Goal: Transaction & Acquisition: Purchase product/service

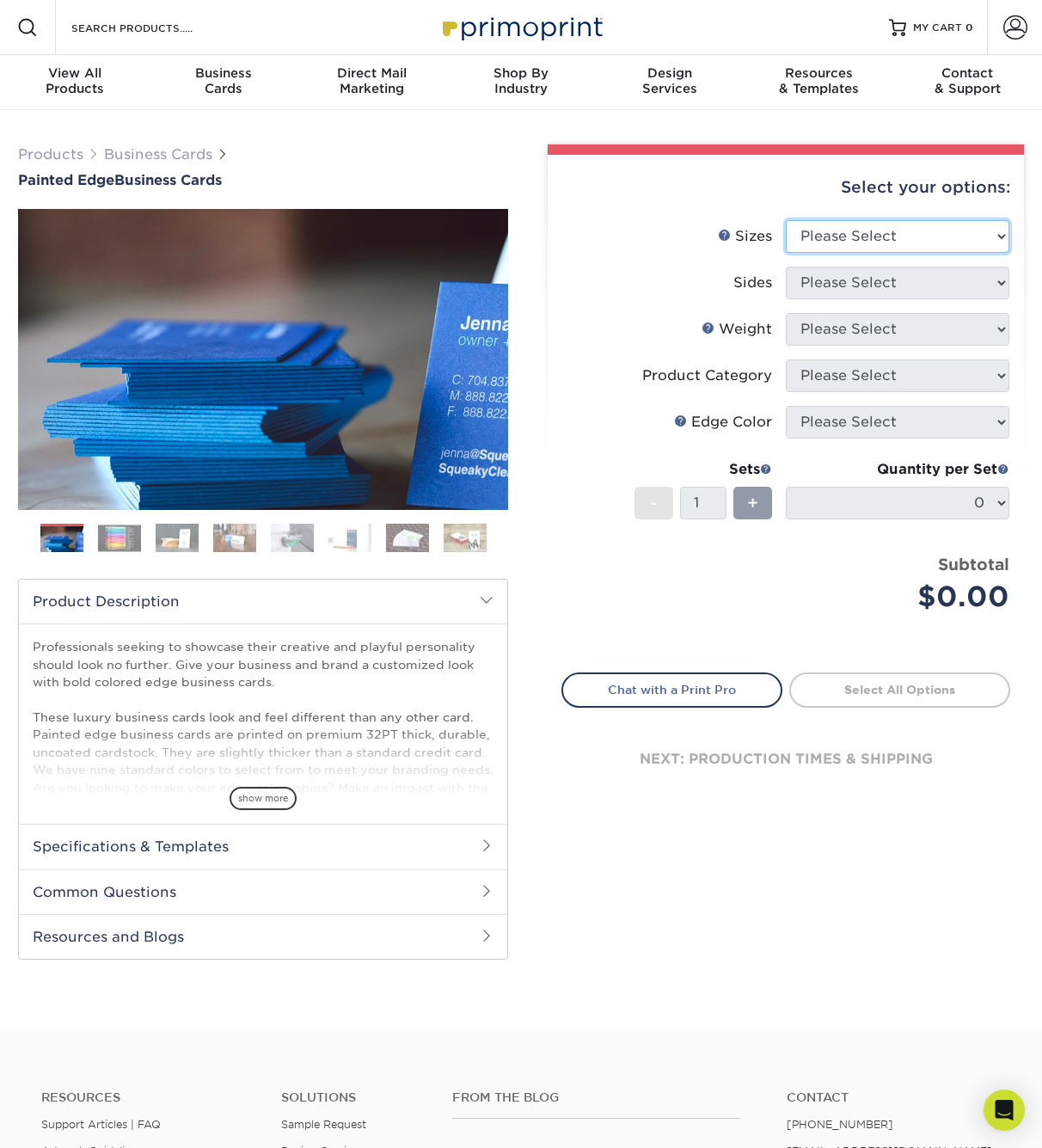
click at [786, 220] on select "Please Select 2" x 3.5" - Standard 2.125" x 3.375" - European 2.5" x 2.5" - Squ…" at bounding box center [898, 236] width 223 height 32
select select "2.00x3.50"
click option "2" x 3.5" - Standard" at bounding box center [0, 0] width 0 height 0
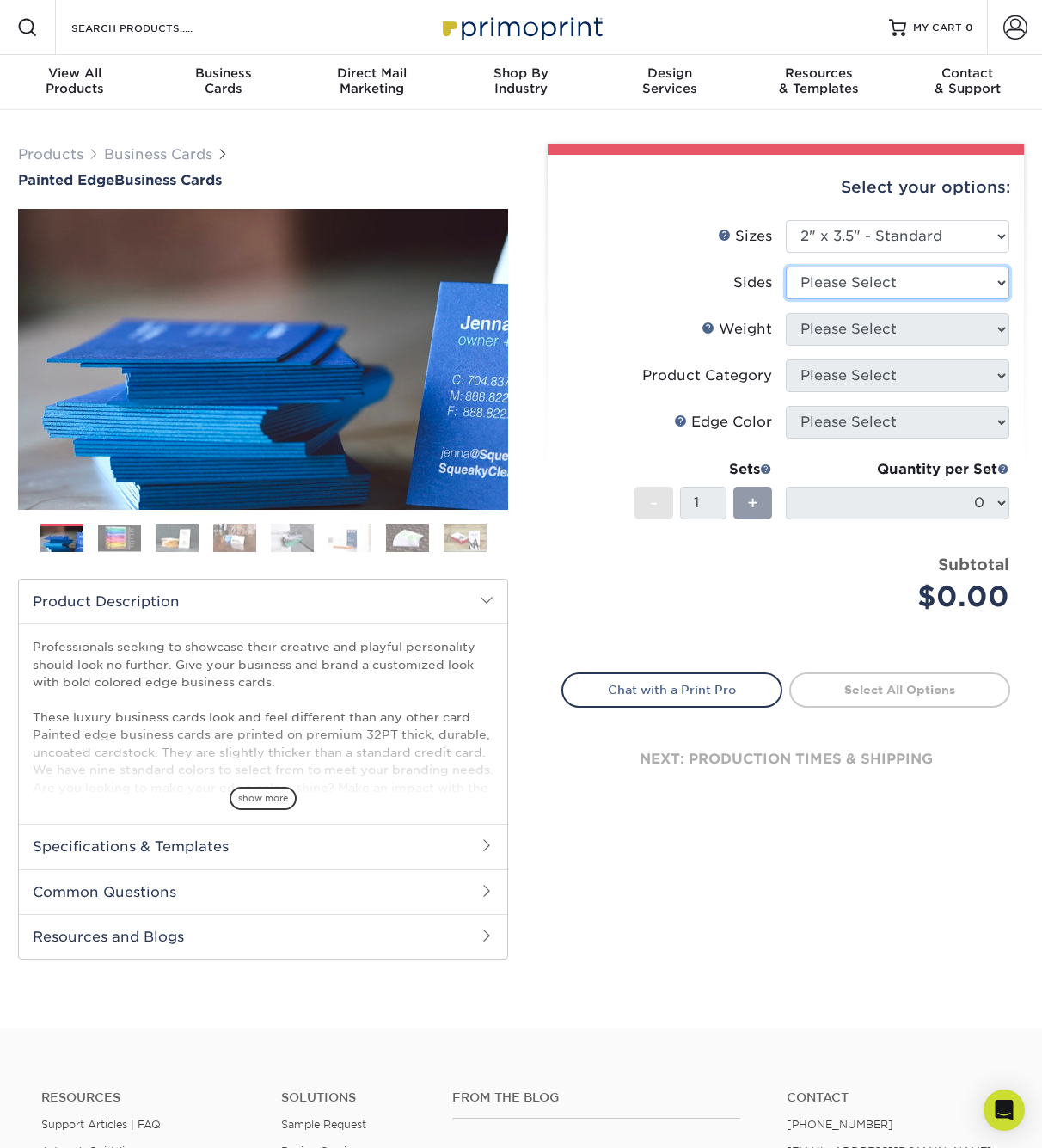
click at [786, 266] on select "Please Select Print Both Sides Print Front Only" at bounding box center [898, 282] width 223 height 32
select select "13abbda7-1d64-4f25-8bb2-c179b224825d"
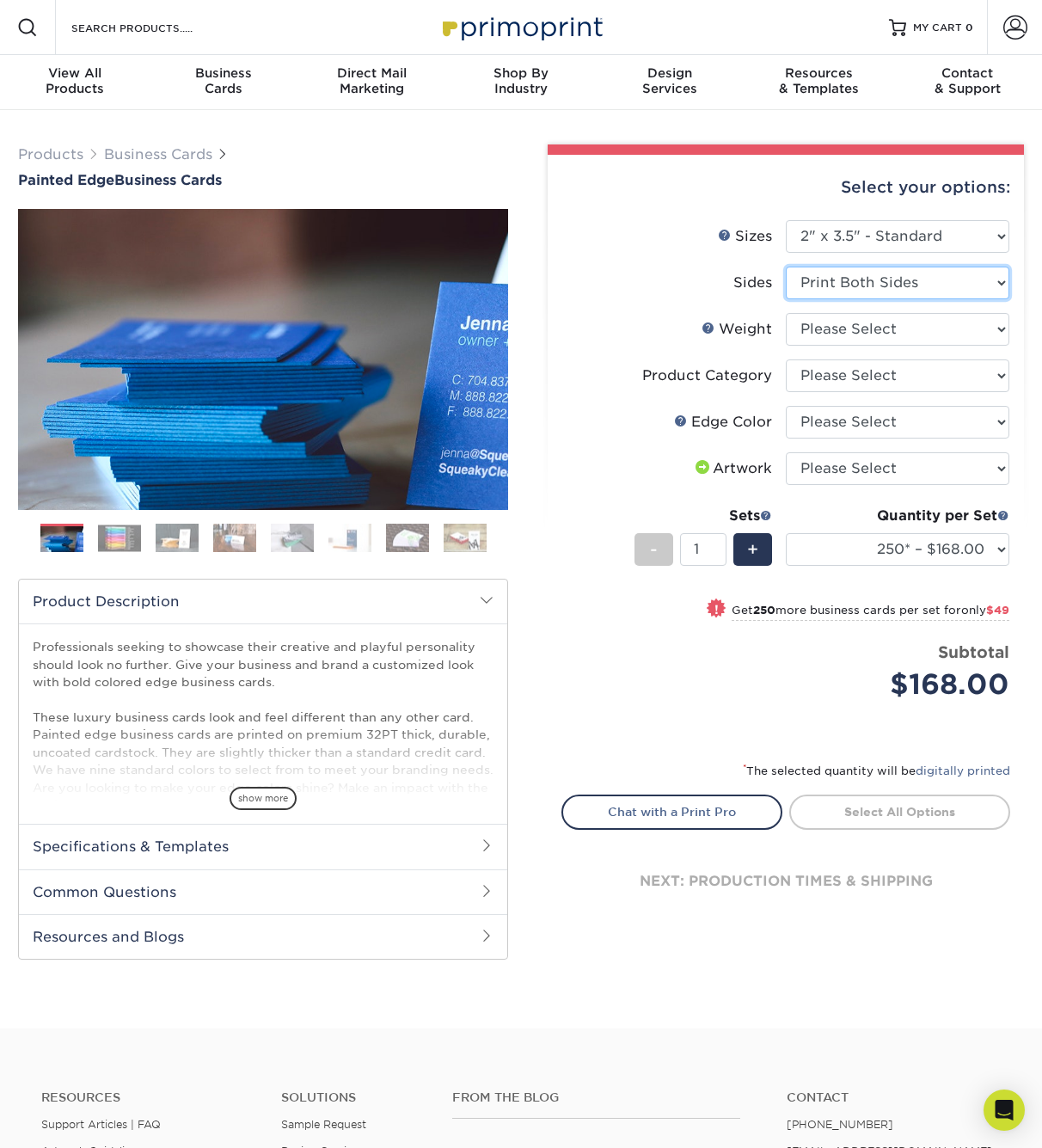
click at [786, 266] on select "Please Select Print Both Sides Print Front Only" at bounding box center [898, 282] width 223 height 32
click option "Print Both Sides" at bounding box center [0, 0] width 0 height 0
click at [786, 313] on select "Please Select 32PTUC" at bounding box center [898, 329] width 223 height 32
select select "32PTUC"
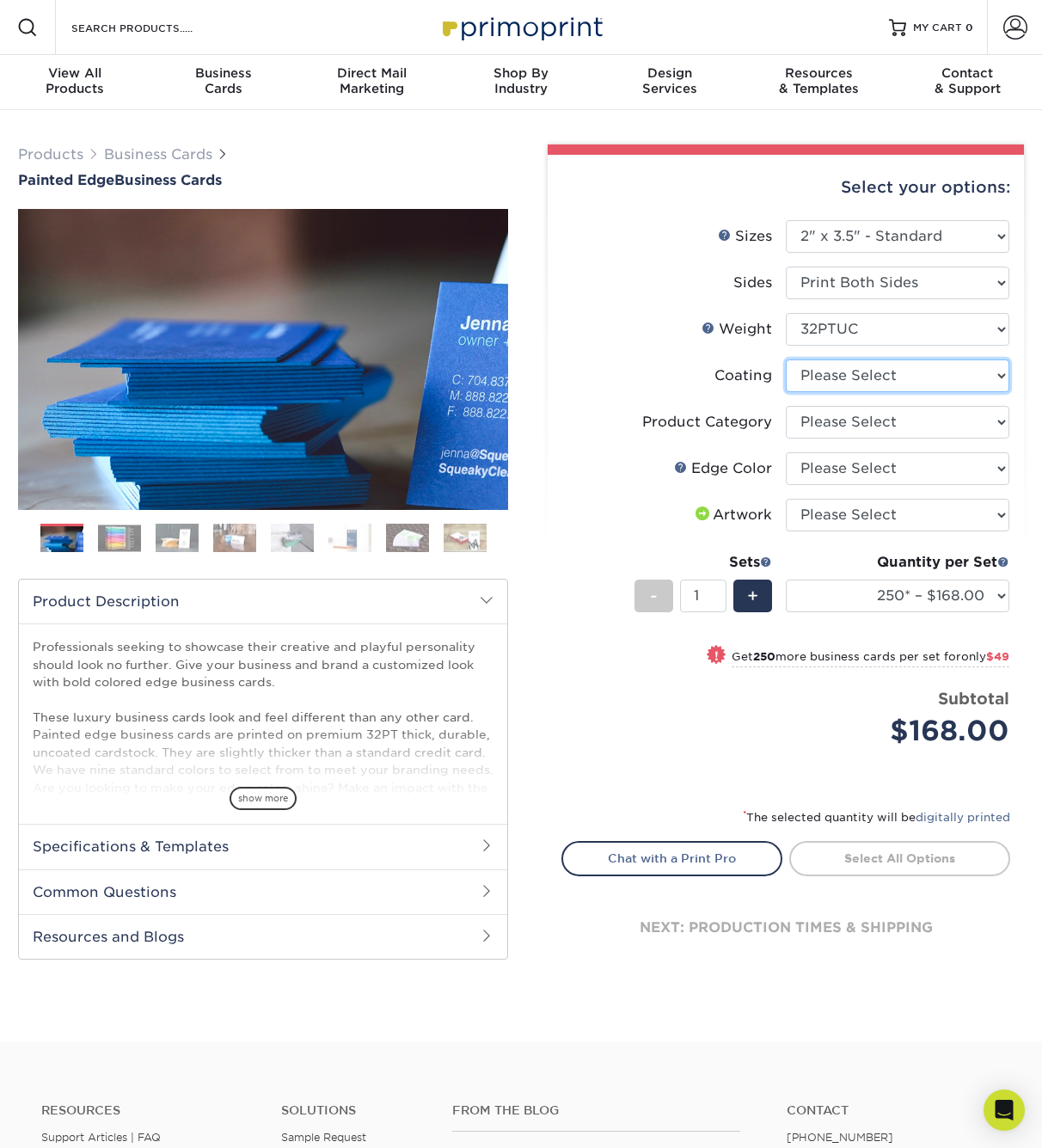
click at [786, 359] on select at bounding box center [898, 375] width 223 height 32
select select "3e7618de-abca-4bda-9f97-8b9129e913d8"
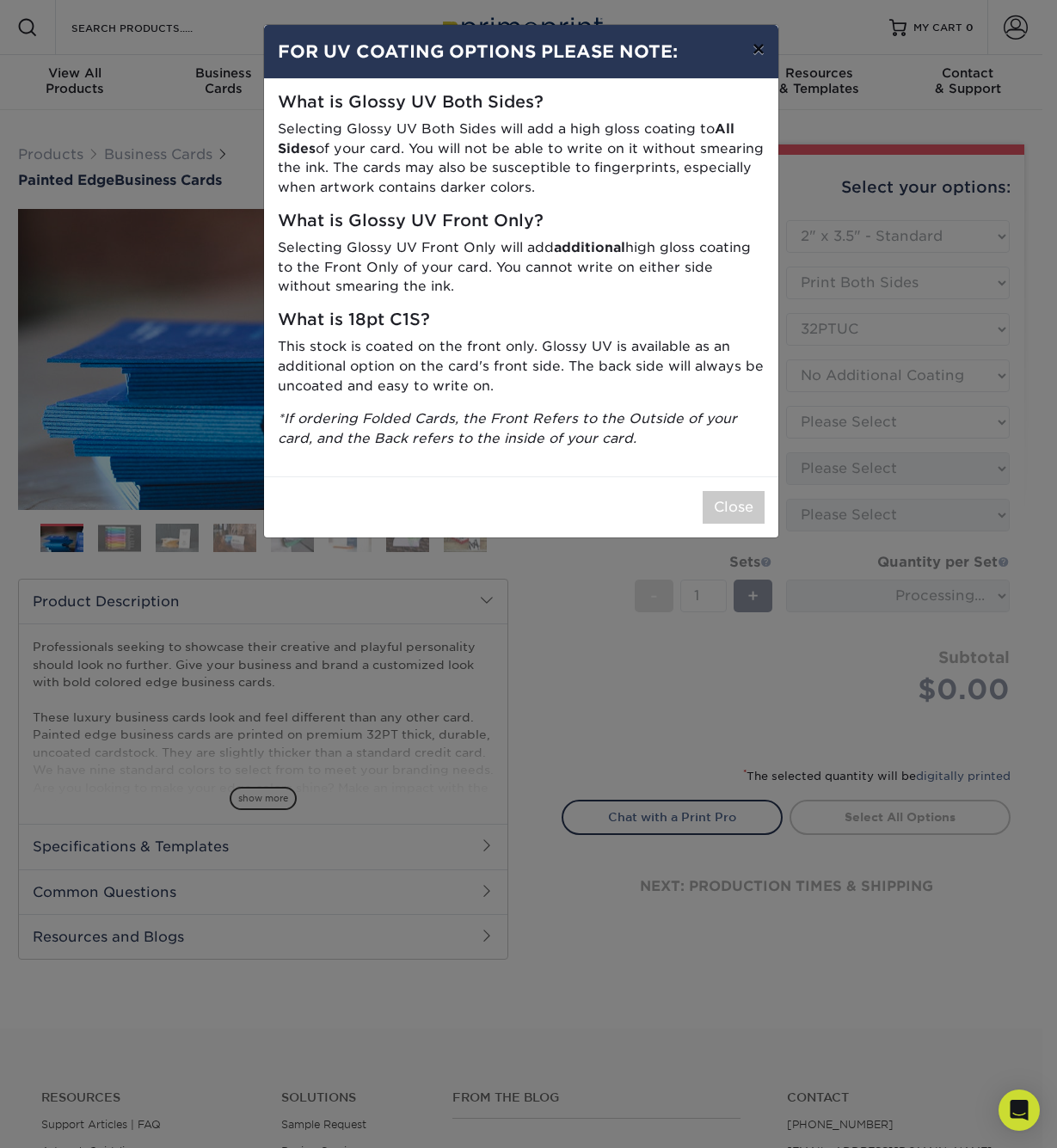
click at [753, 48] on button "×" at bounding box center [758, 48] width 39 height 48
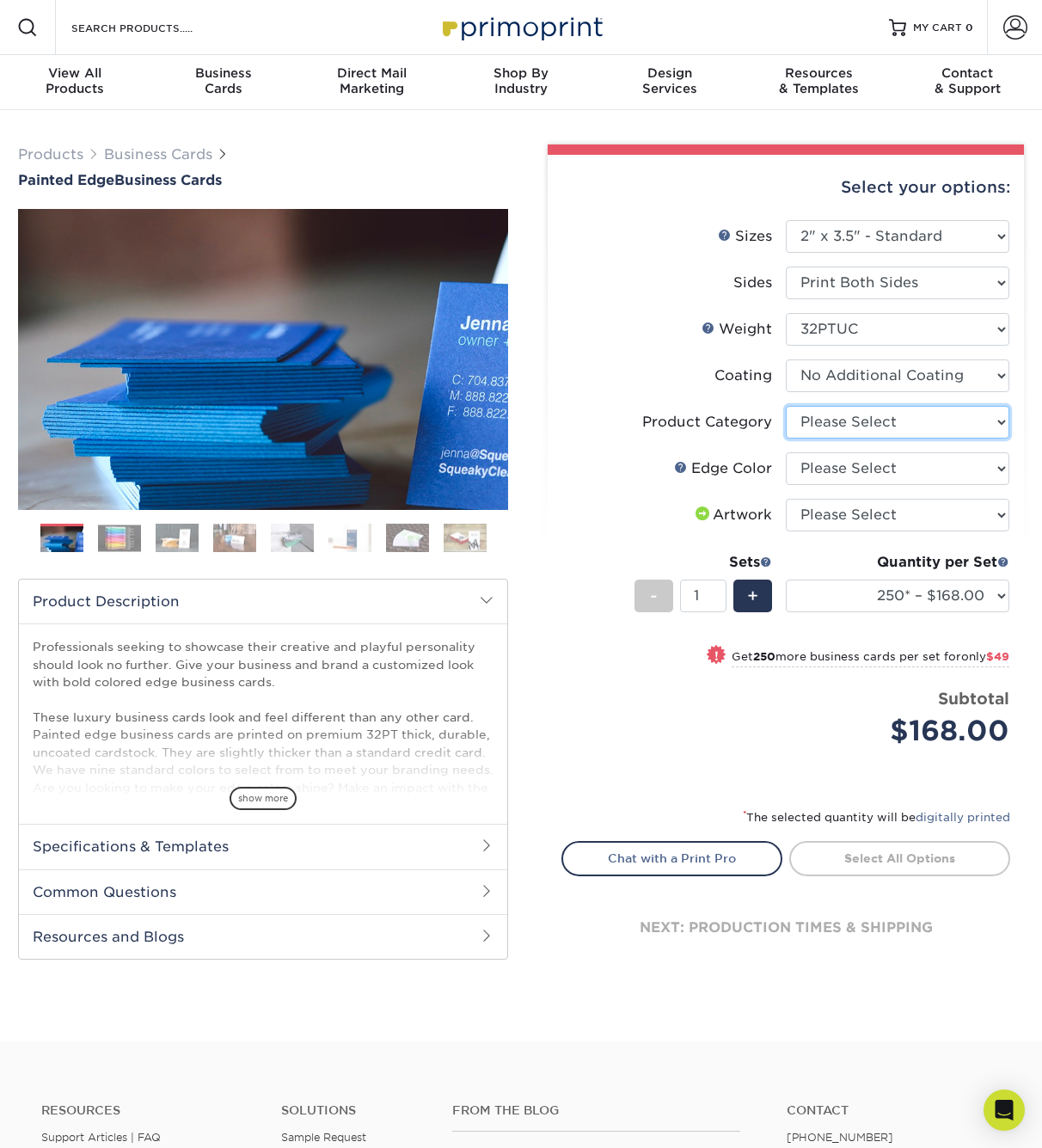
click at [786, 407] on select "Please Select Business Cards" at bounding box center [898, 422] width 223 height 32
select select "3b5148f1-0588-4f88-a218-97bcfdce65c1"
click option "Business Cards" at bounding box center [0, 0] width 0 height 0
click at [786, 453] on select "Please Select Charcoal Black Brown Blue Pearlescent Blue Pearlescent Gold Pearl…" at bounding box center [898, 468] width 223 height 32
select select "34794e23-ba15-445e-813c-341542a5462f"
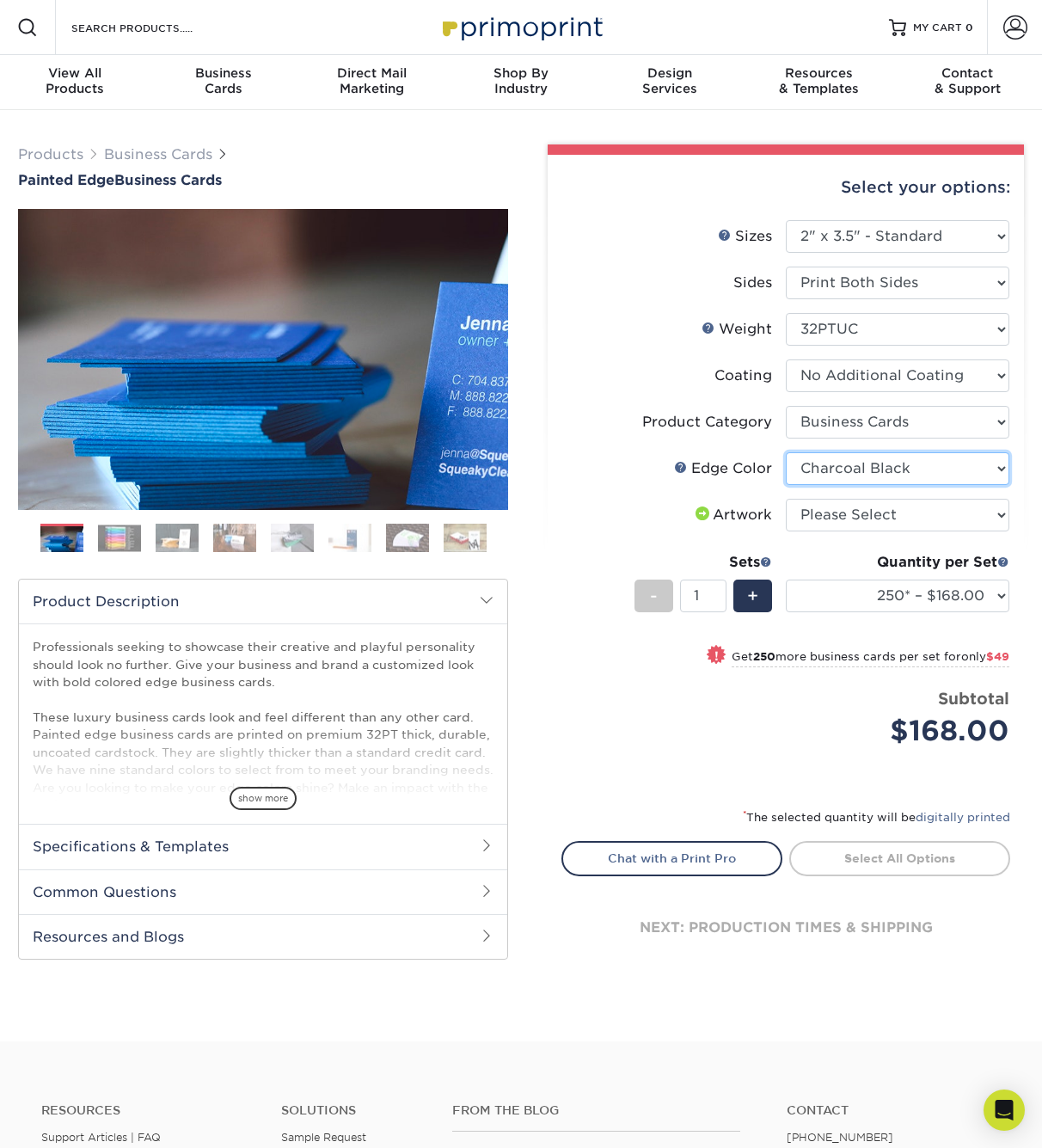
click option "Charcoal Black" at bounding box center [0, 0] width 0 height 0
click at [786, 499] on select "Please Select I will upload files I need a design - $100" at bounding box center [898, 514] width 223 height 32
click option "I will upload files" at bounding box center [0, 0] width 0 height 0
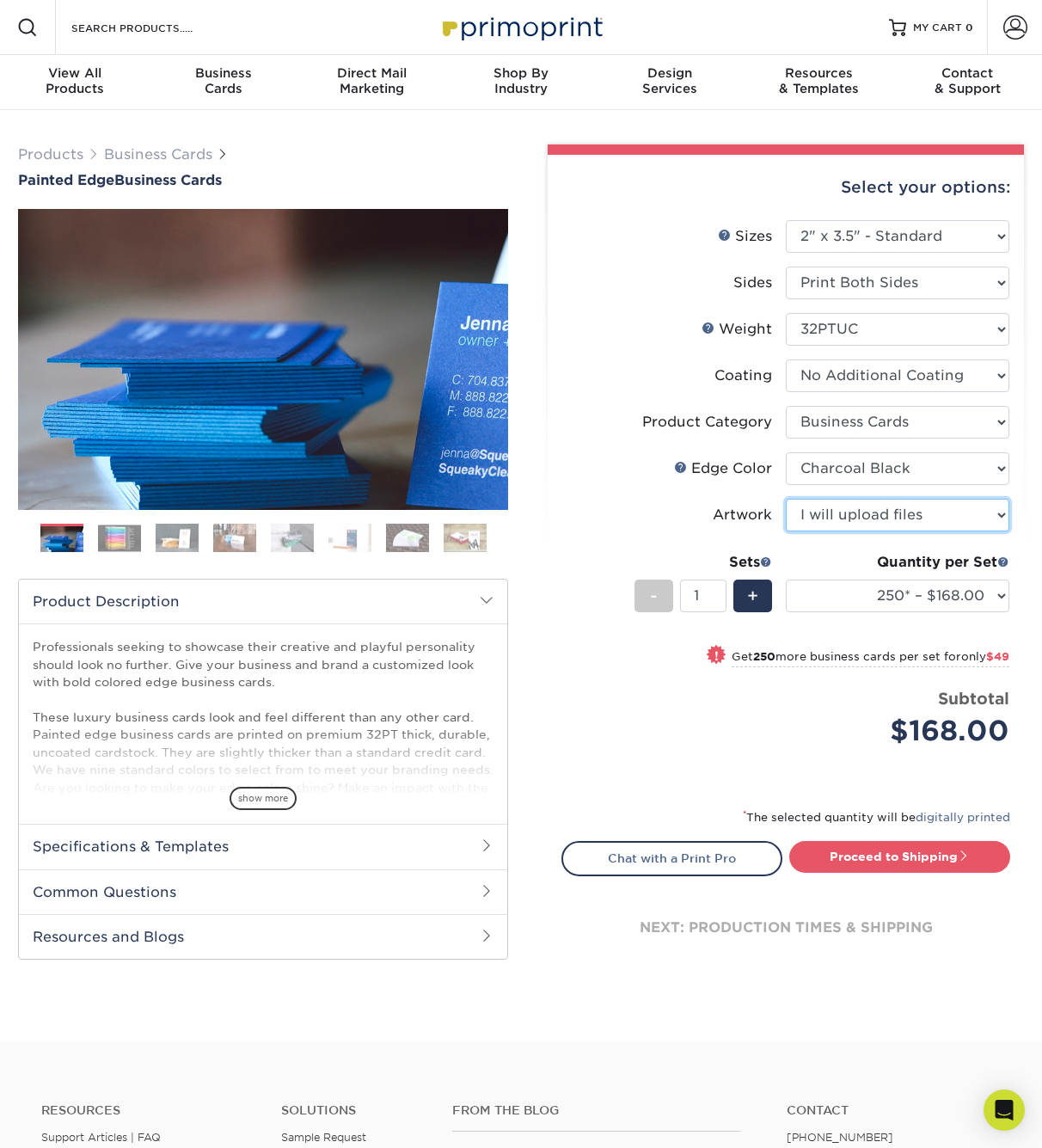
click at [786, 499] on select "Please Select I will upload files I need a design - $100" at bounding box center [898, 514] width 223 height 32
click option "I need a design - $100" at bounding box center [0, 0] width 0 height 0
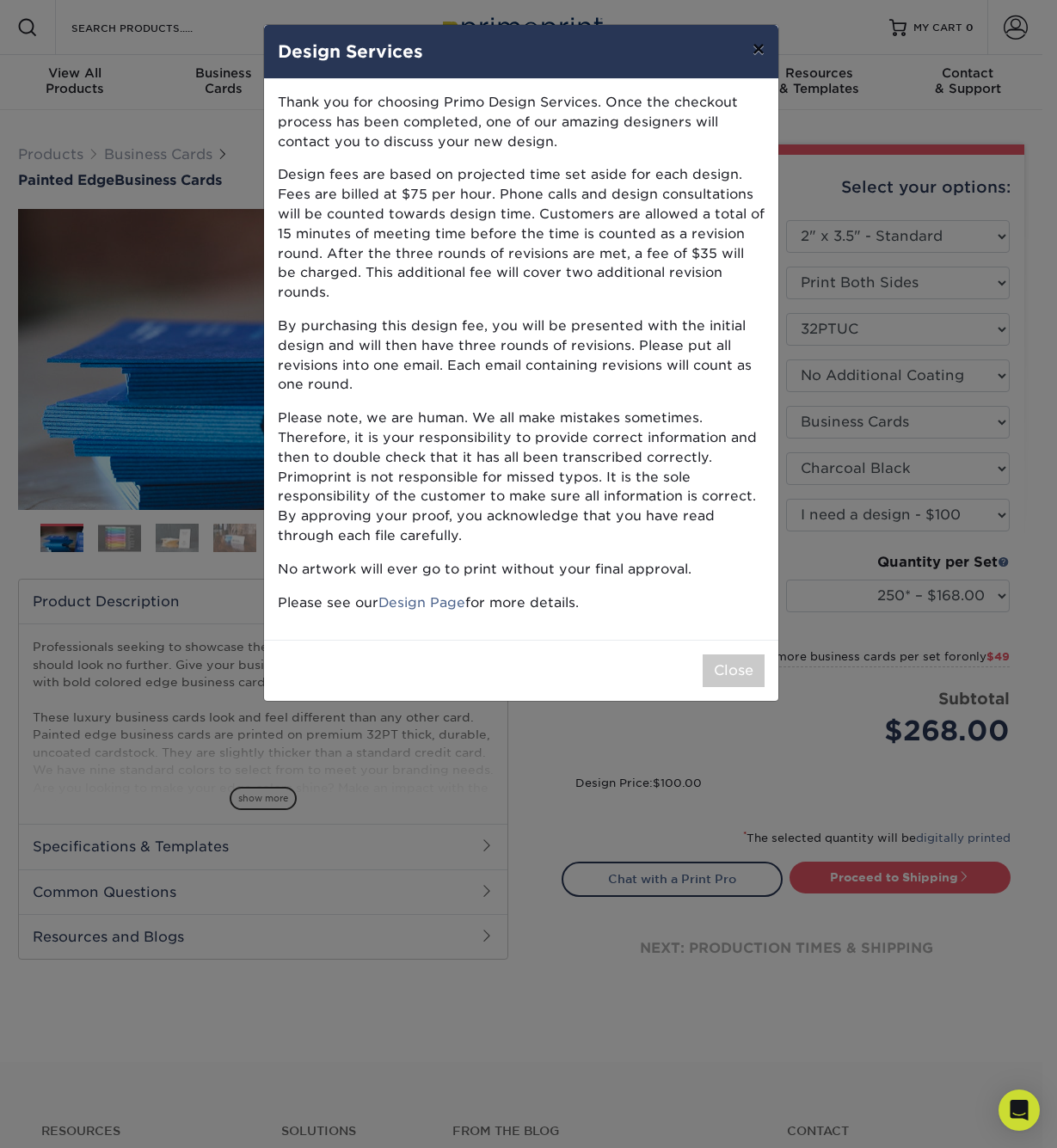
click at [754, 38] on button "×" at bounding box center [758, 48] width 39 height 48
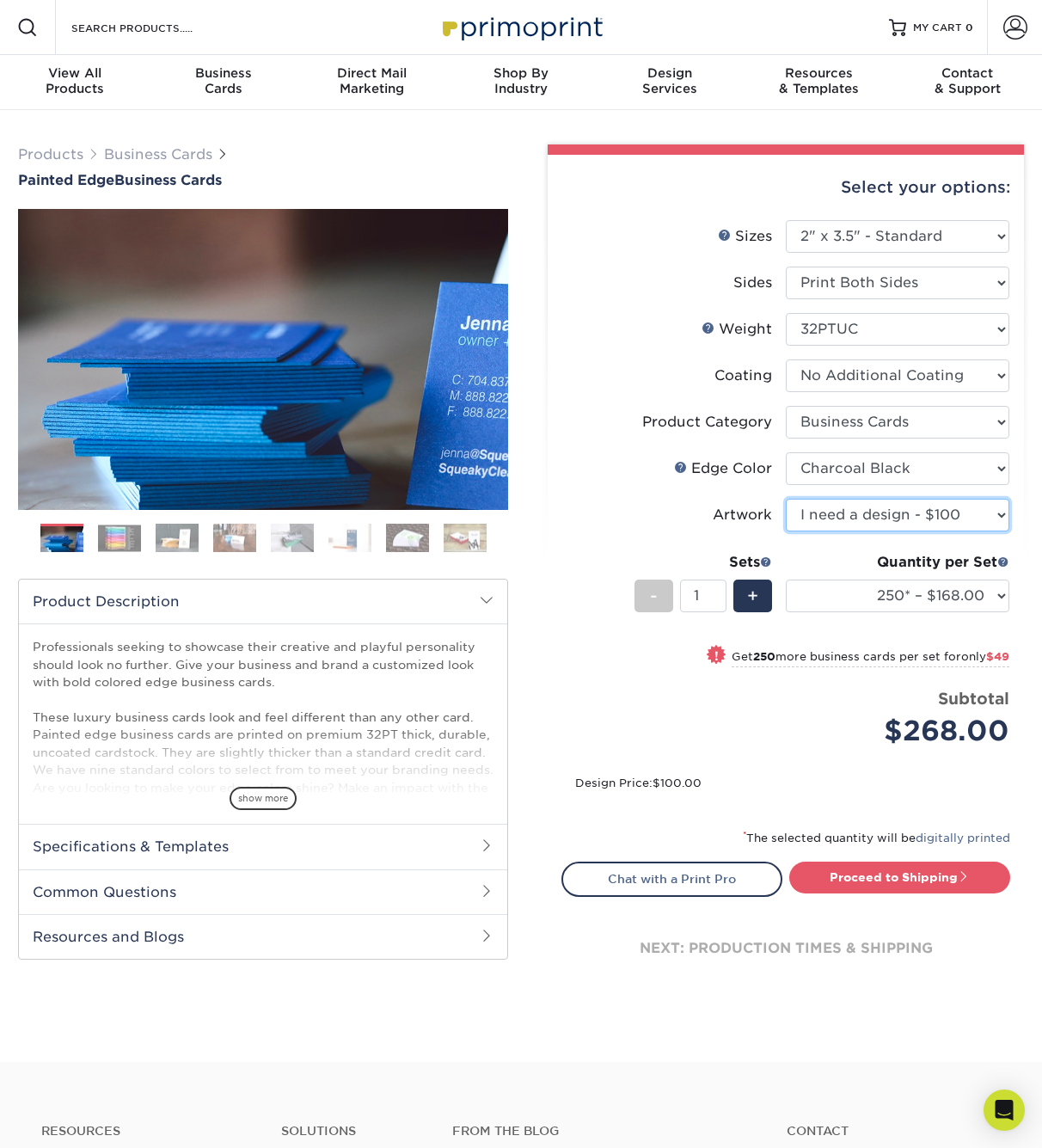
click at [786, 499] on select "Please Select I will upload files I need a design - $100" at bounding box center [898, 514] width 223 height 32
select select "upload"
click option "I will upload files" at bounding box center [0, 0] width 0 height 0
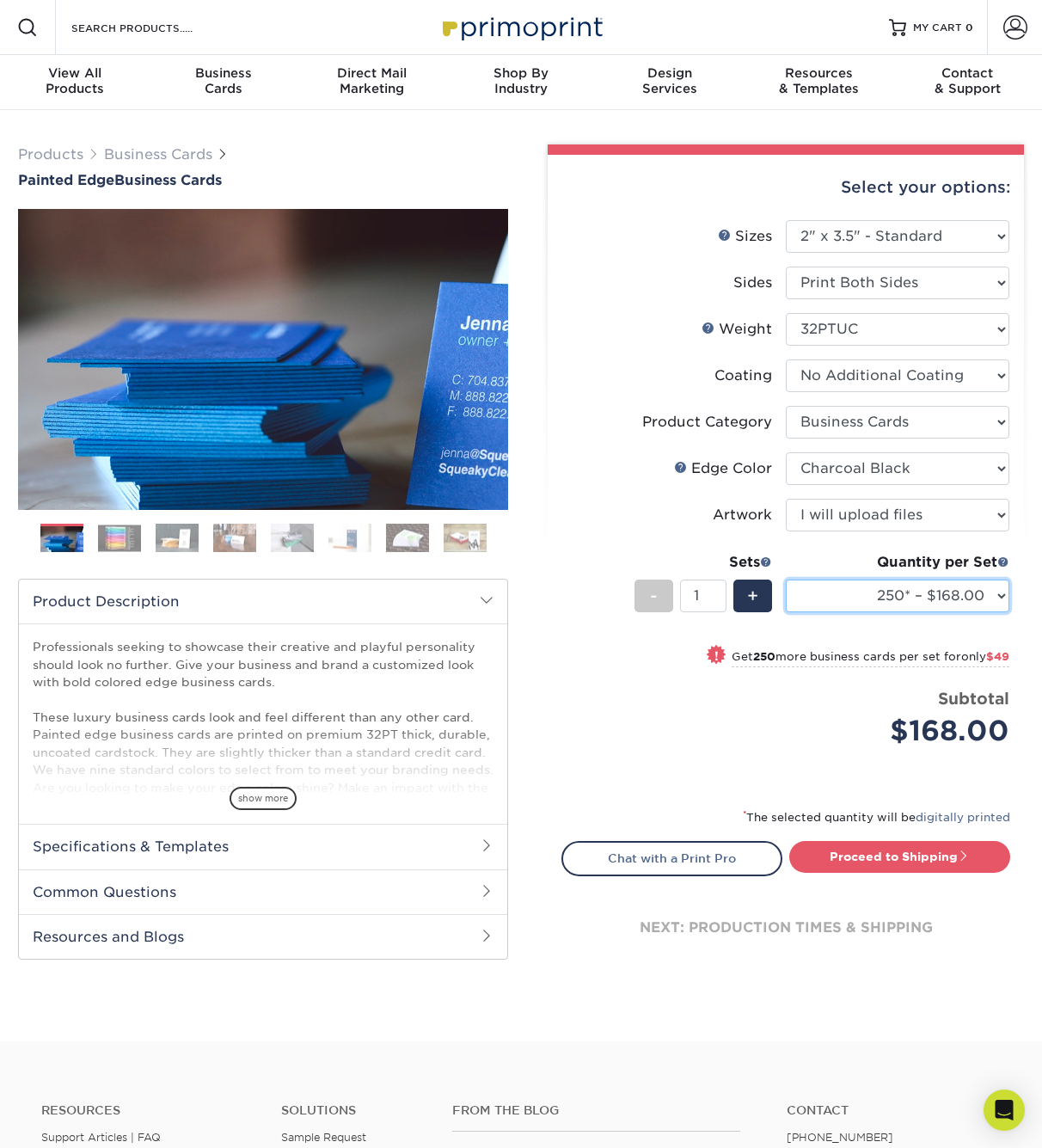
click at [786, 580] on select "250* – $168.00 500* – $217.00 1000* – $339.00" at bounding box center [898, 596] width 223 height 32
click at [609, 722] on div "Price per set $168.00" at bounding box center [674, 720] width 223 height 66
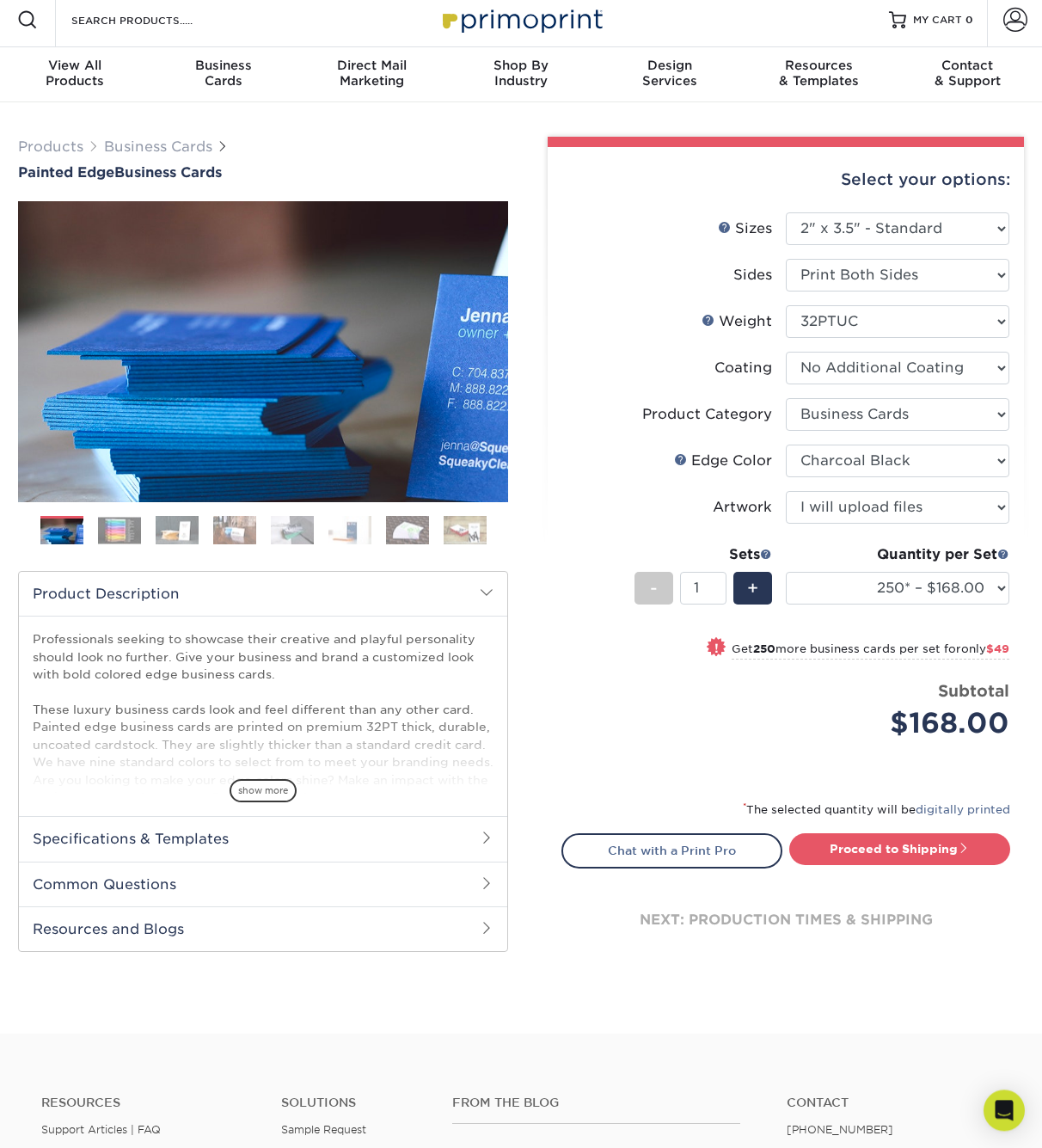
scroll to position [88, 0]
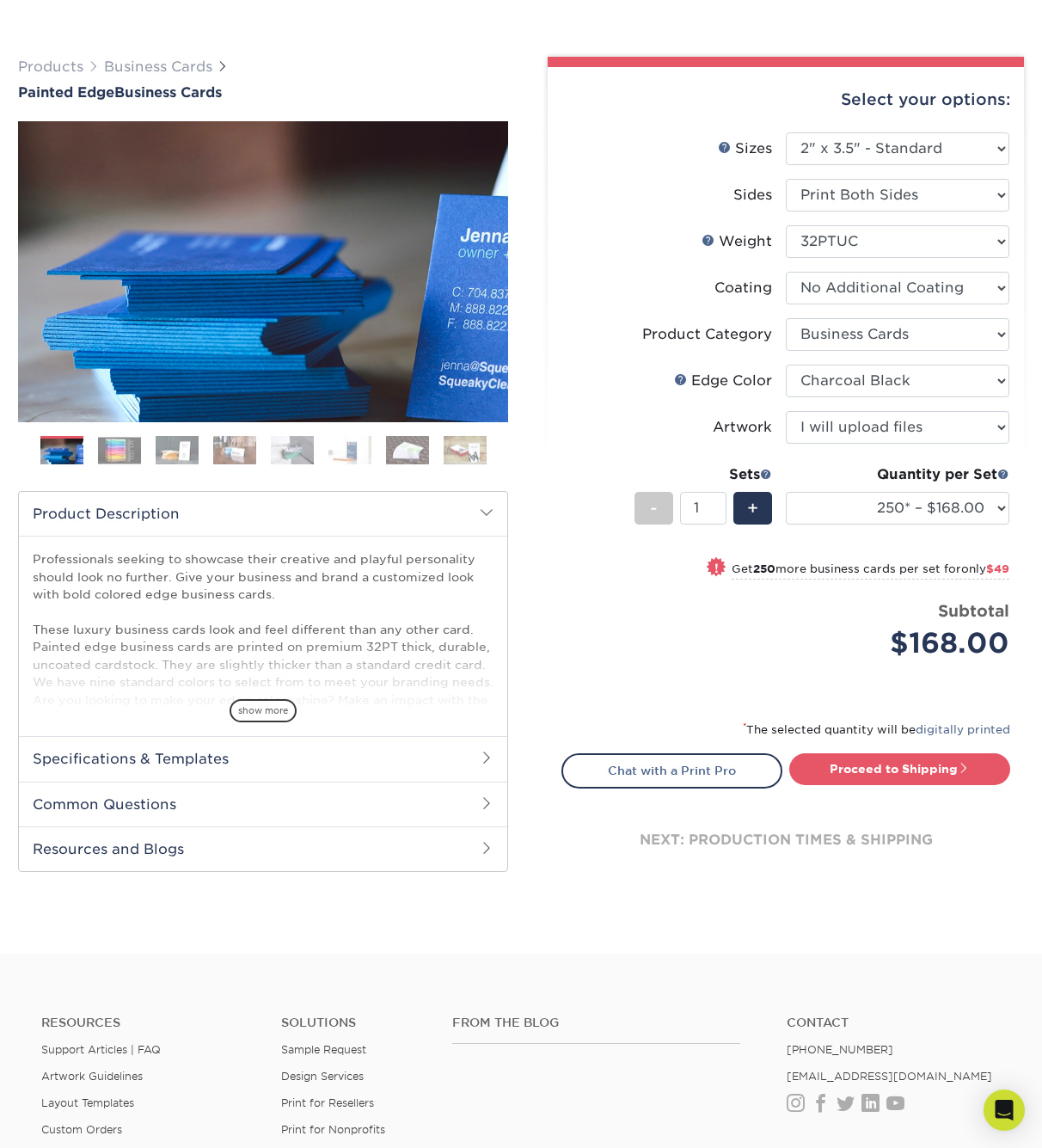
click at [497, 505] on h2 "Product Description" at bounding box center [262, 513] width 489 height 44
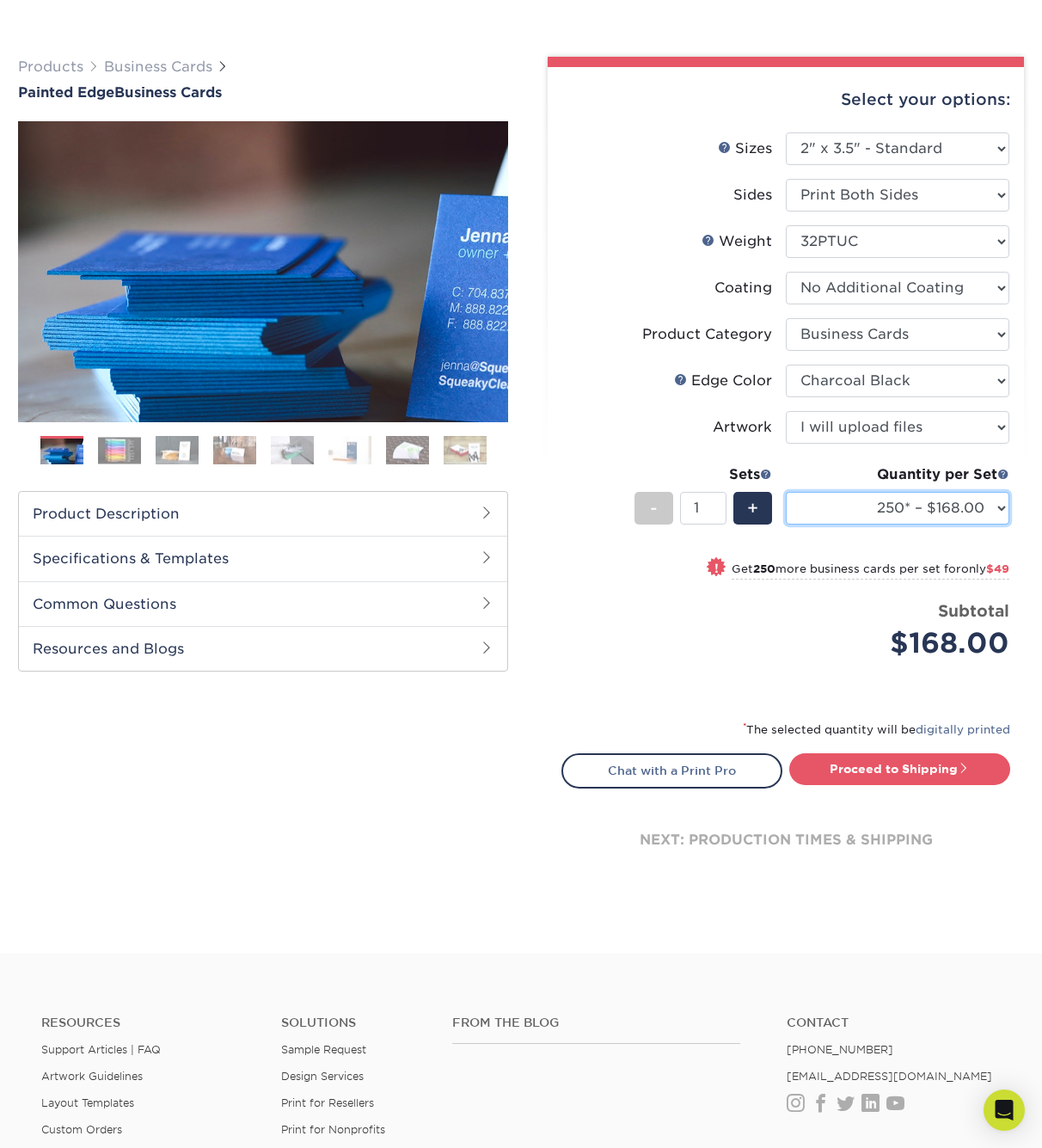
click at [786, 492] on select "250* – $168.00 500* – $217.00 1000* – $339.00" at bounding box center [898, 507] width 223 height 32
click at [590, 564] on div "! Get 250 more business cards per set for only $49" at bounding box center [785, 579] width 448 height 41
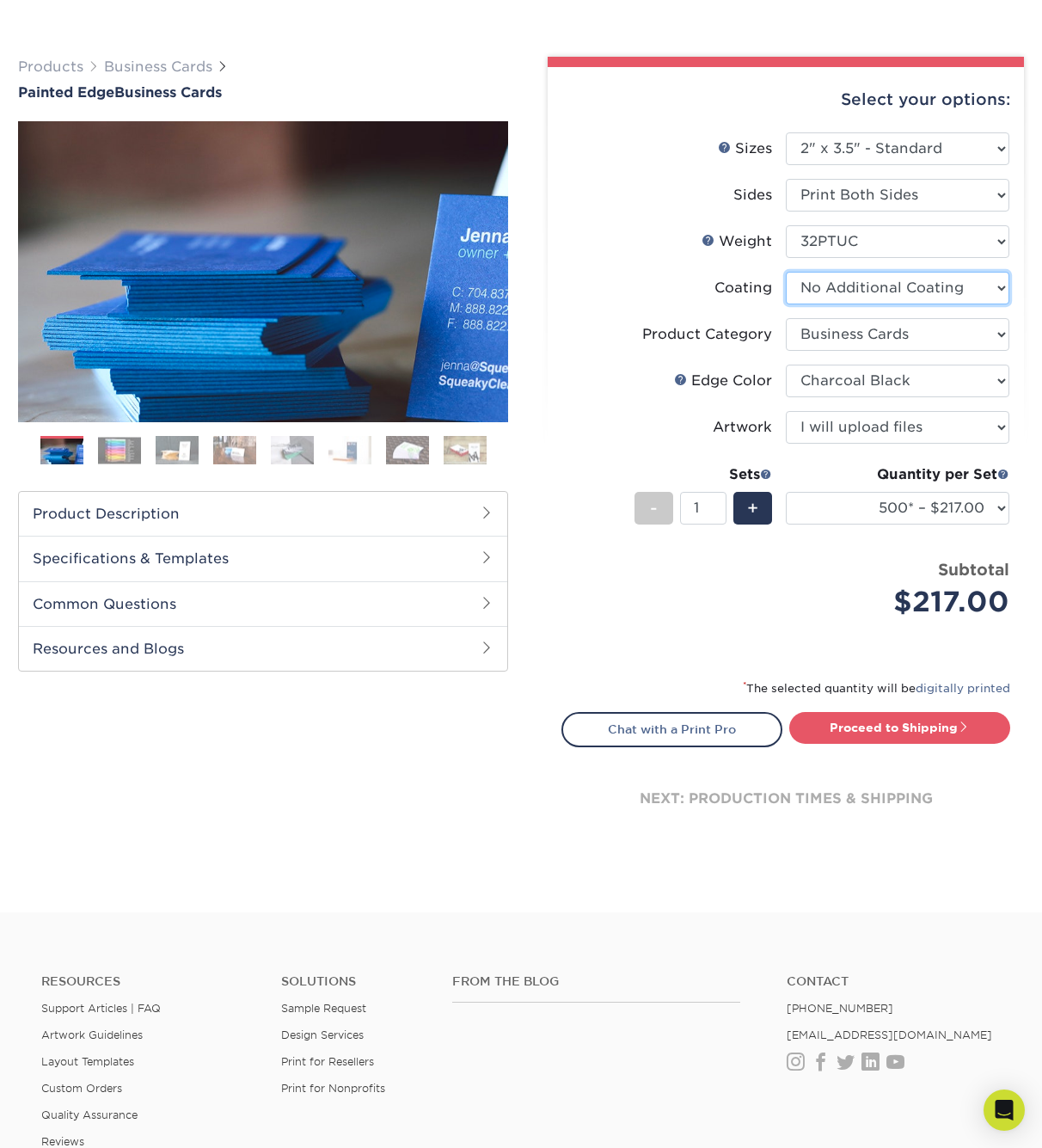
click at [786, 272] on select at bounding box center [898, 288] width 223 height 32
click at [630, 322] on label "Product Category" at bounding box center [674, 334] width 223 height 32
click at [483, 502] on h2 "Product Description" at bounding box center [262, 513] width 489 height 44
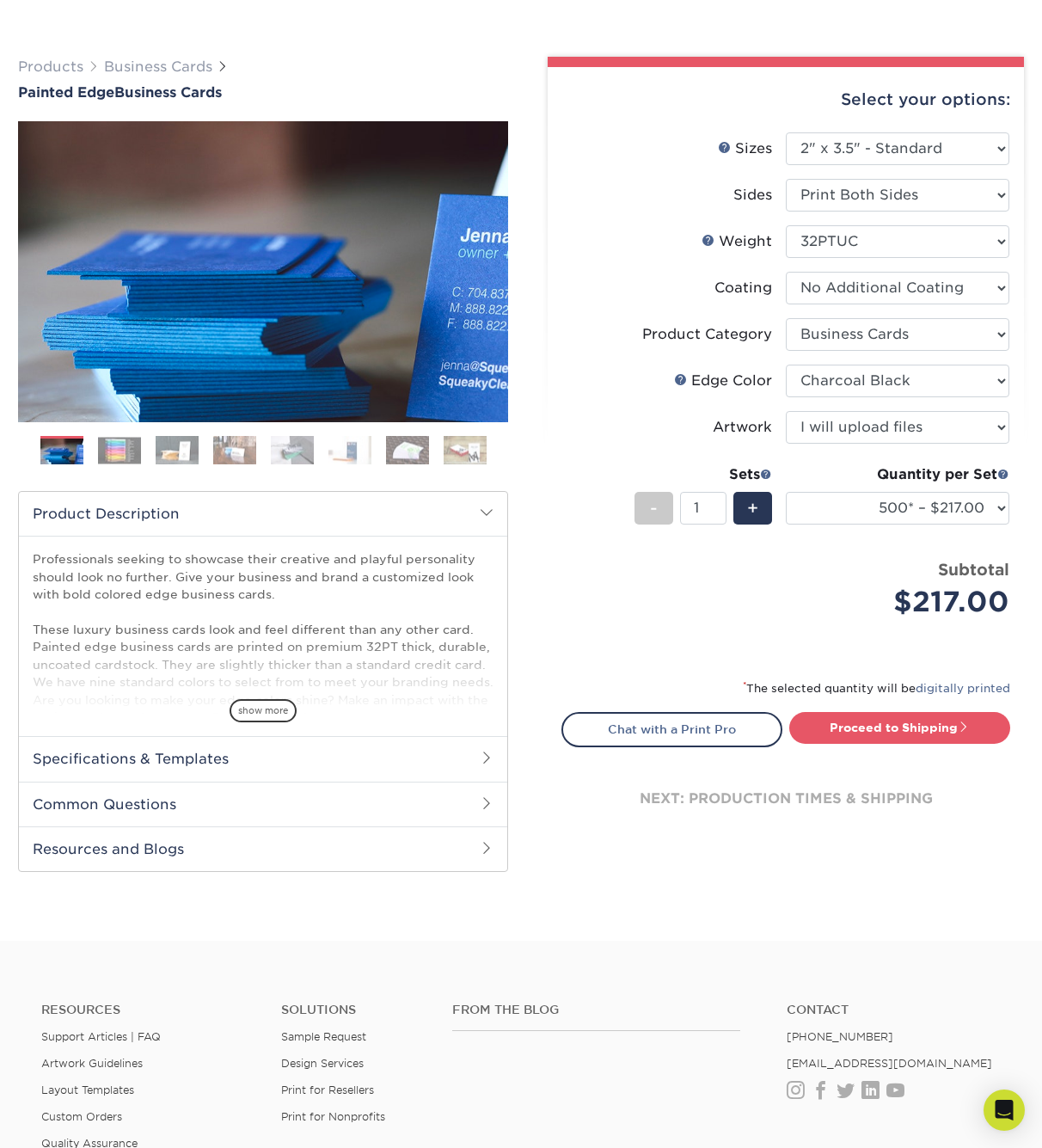
click at [472, 752] on h2 "Specifications & Templates" at bounding box center [262, 759] width 489 height 45
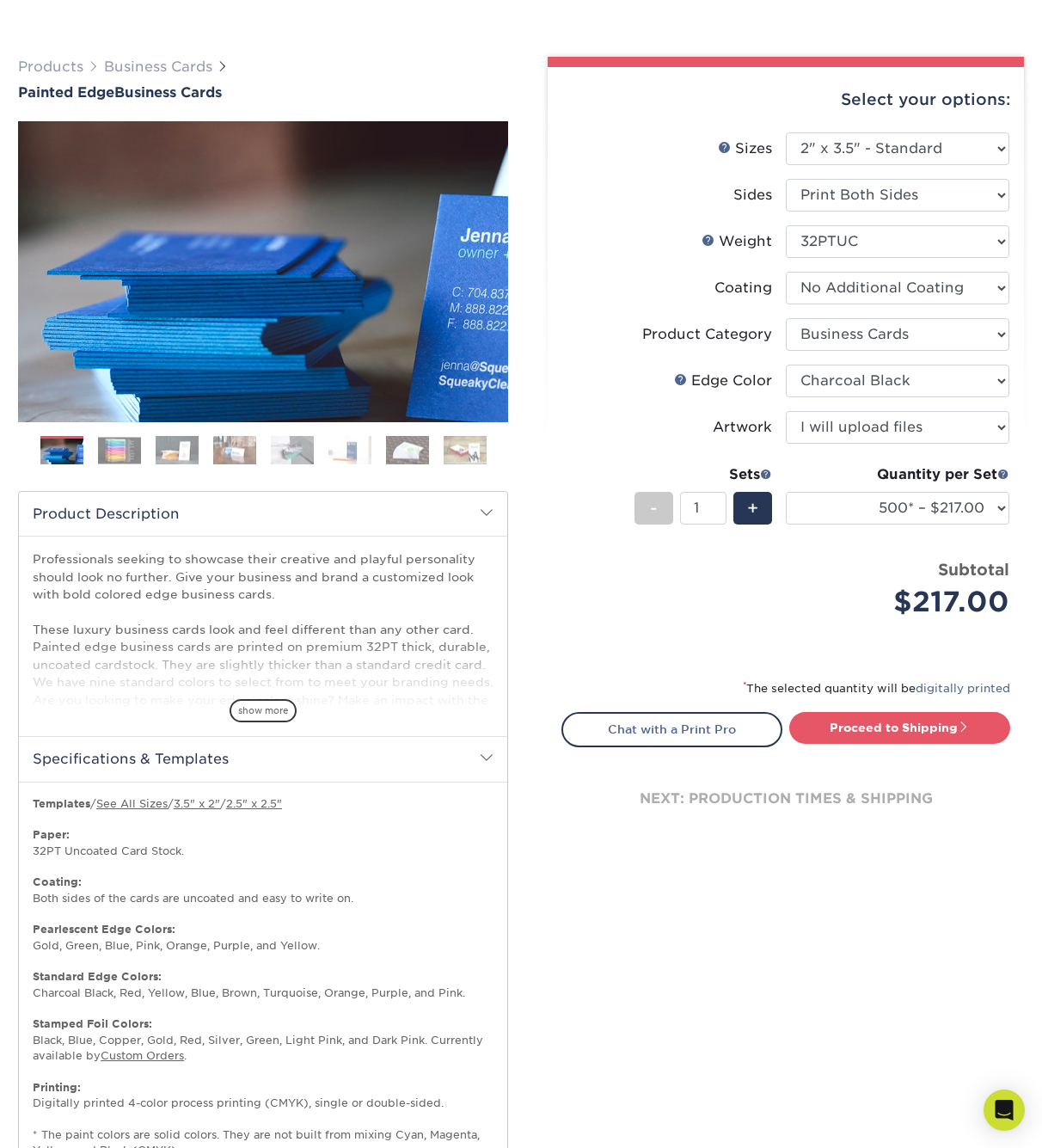
click at [489, 525] on h2 "Product Description" at bounding box center [262, 513] width 489 height 44
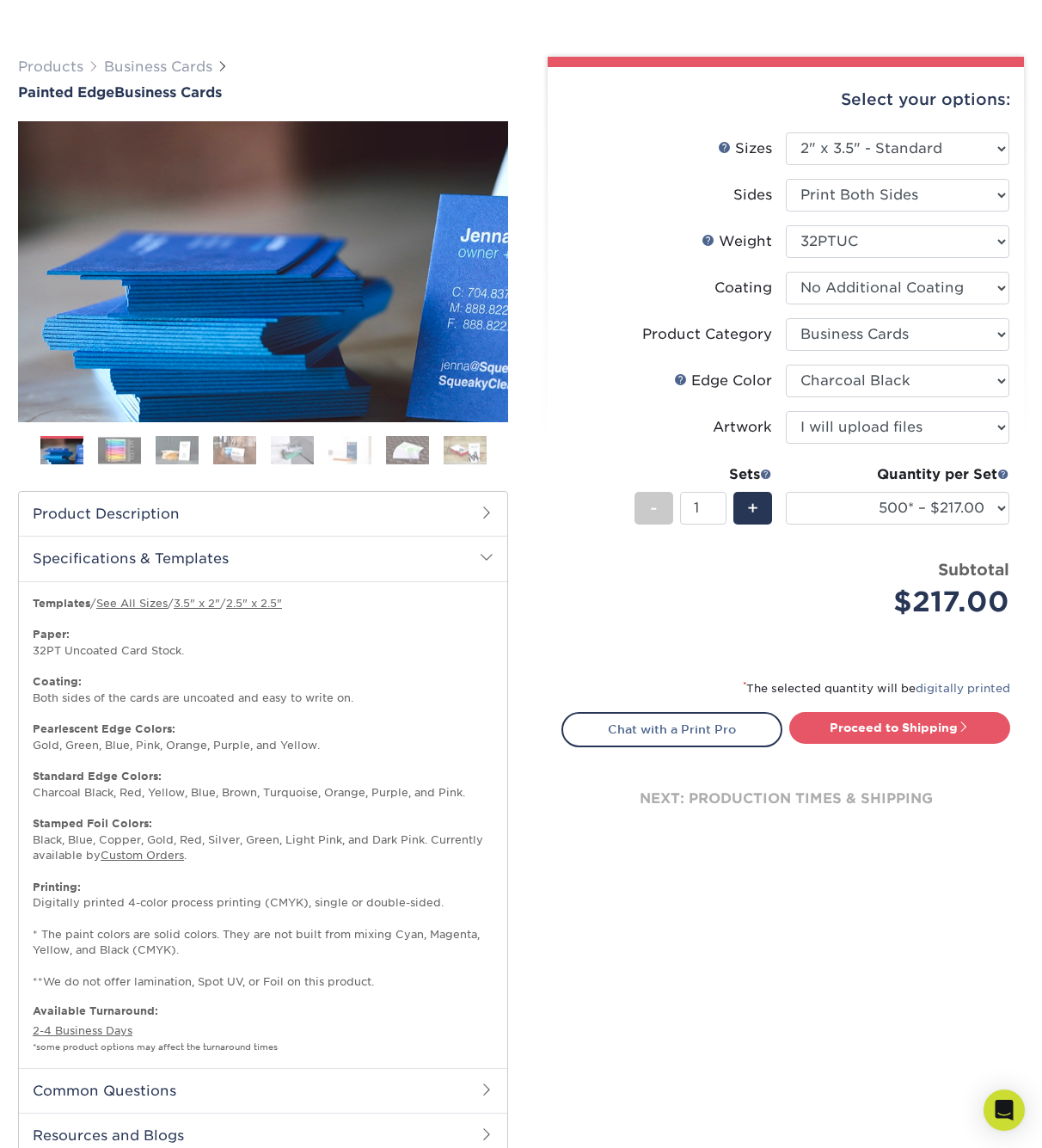
click at [487, 564] on h2 "Specifications & Templates" at bounding box center [262, 558] width 489 height 45
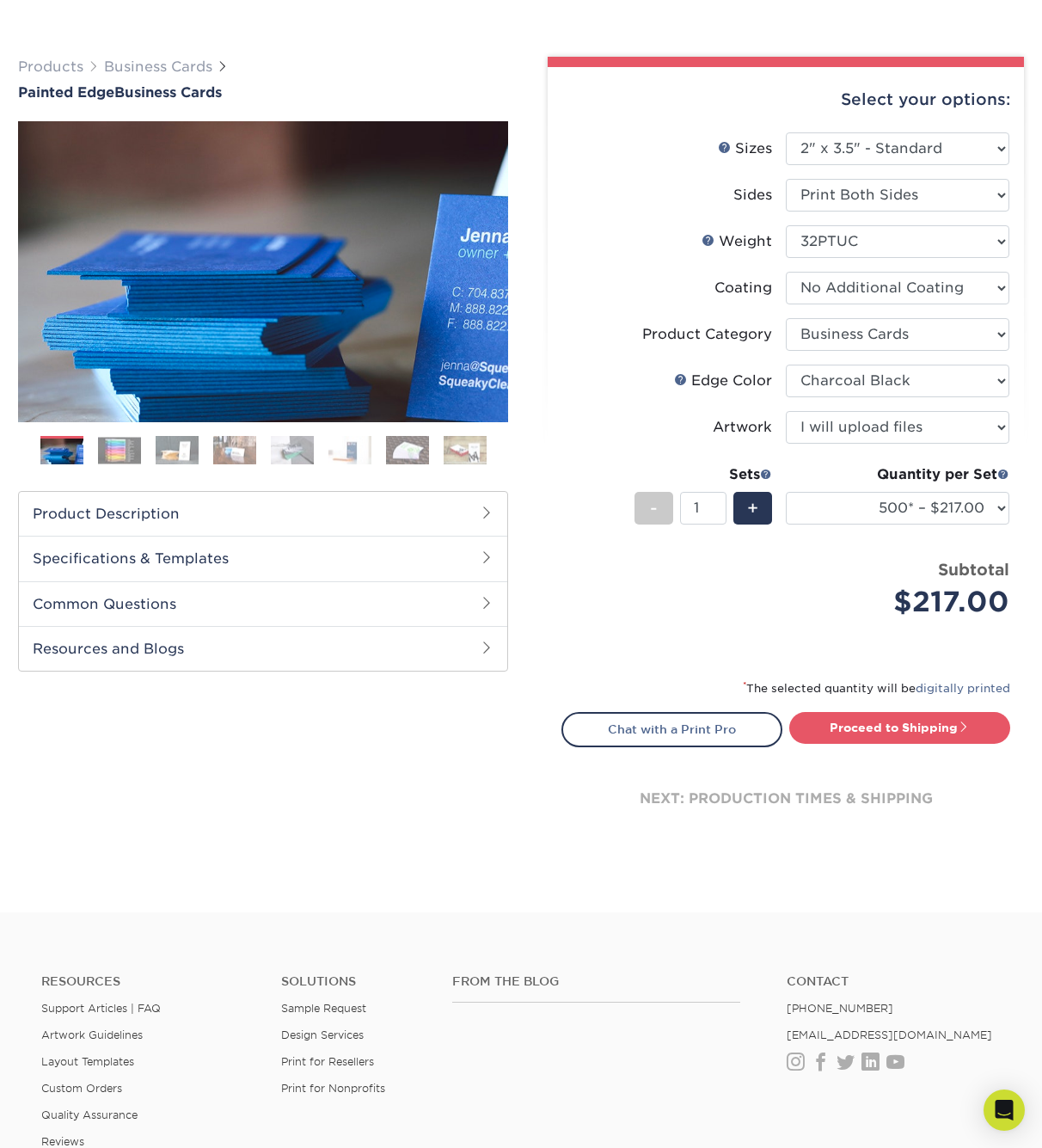
click at [467, 607] on h2 "Common Questions" at bounding box center [262, 604] width 489 height 45
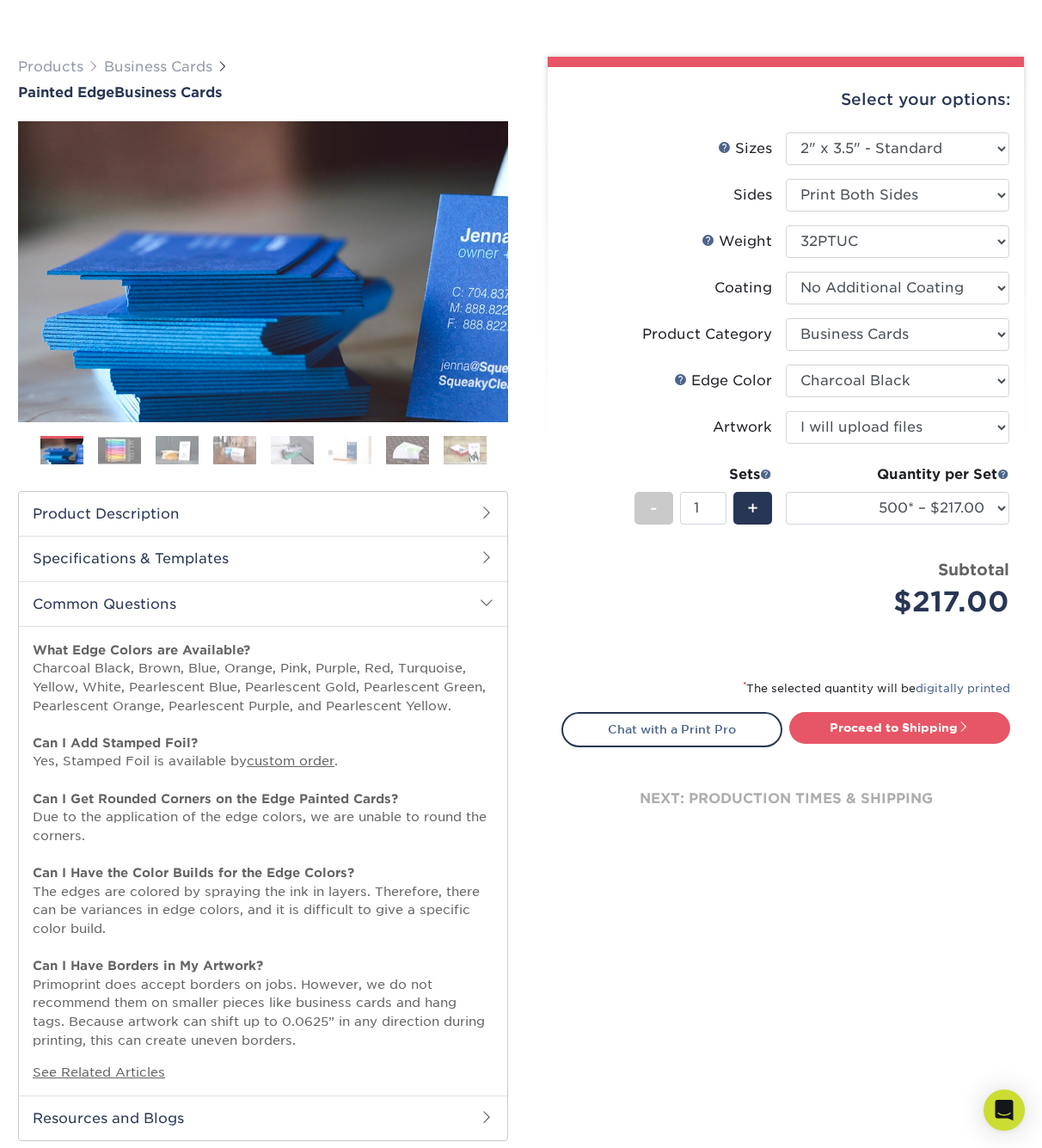
click at [477, 612] on h2 "Common Questions" at bounding box center [262, 604] width 489 height 45
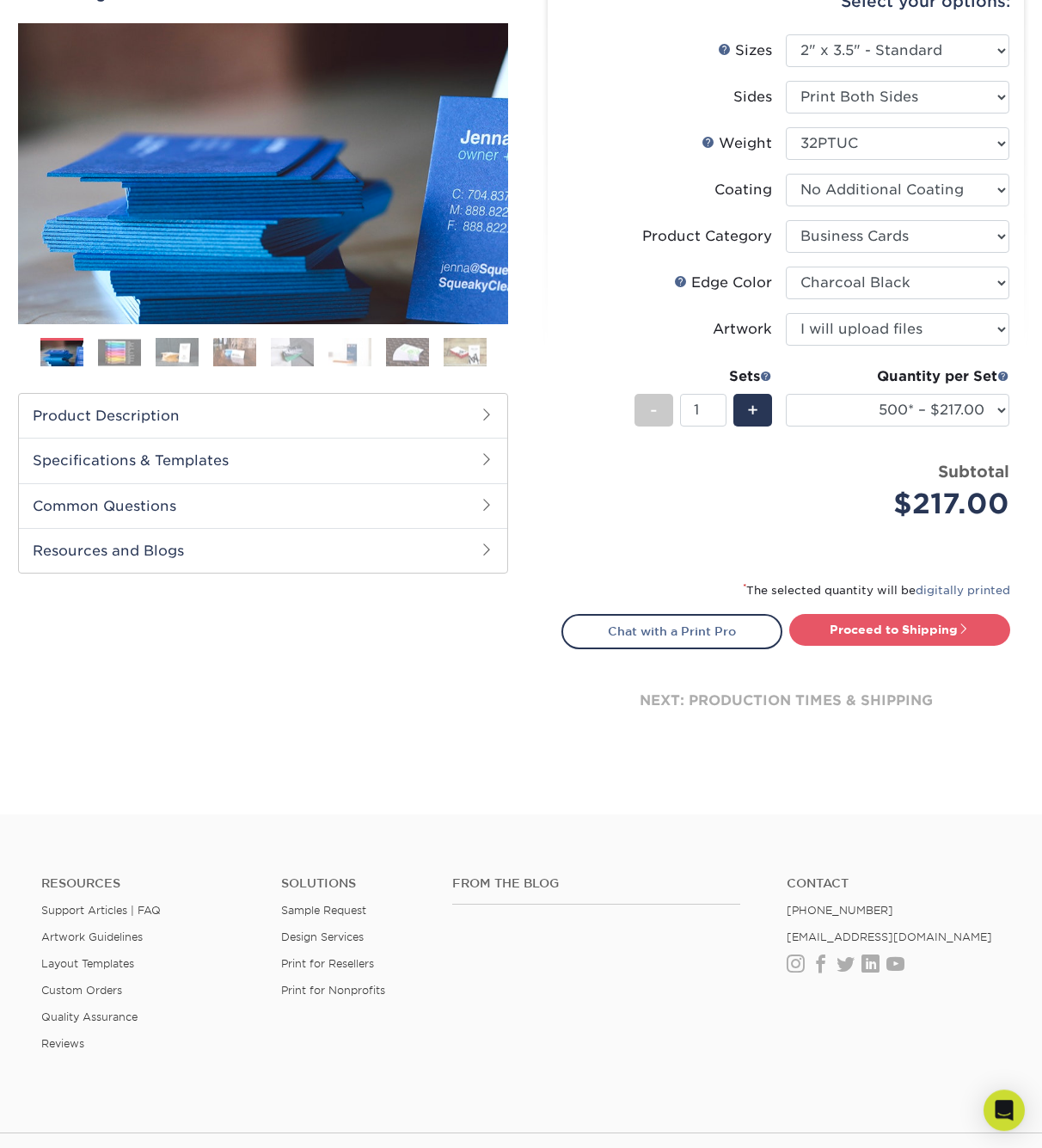
scroll to position [0, 0]
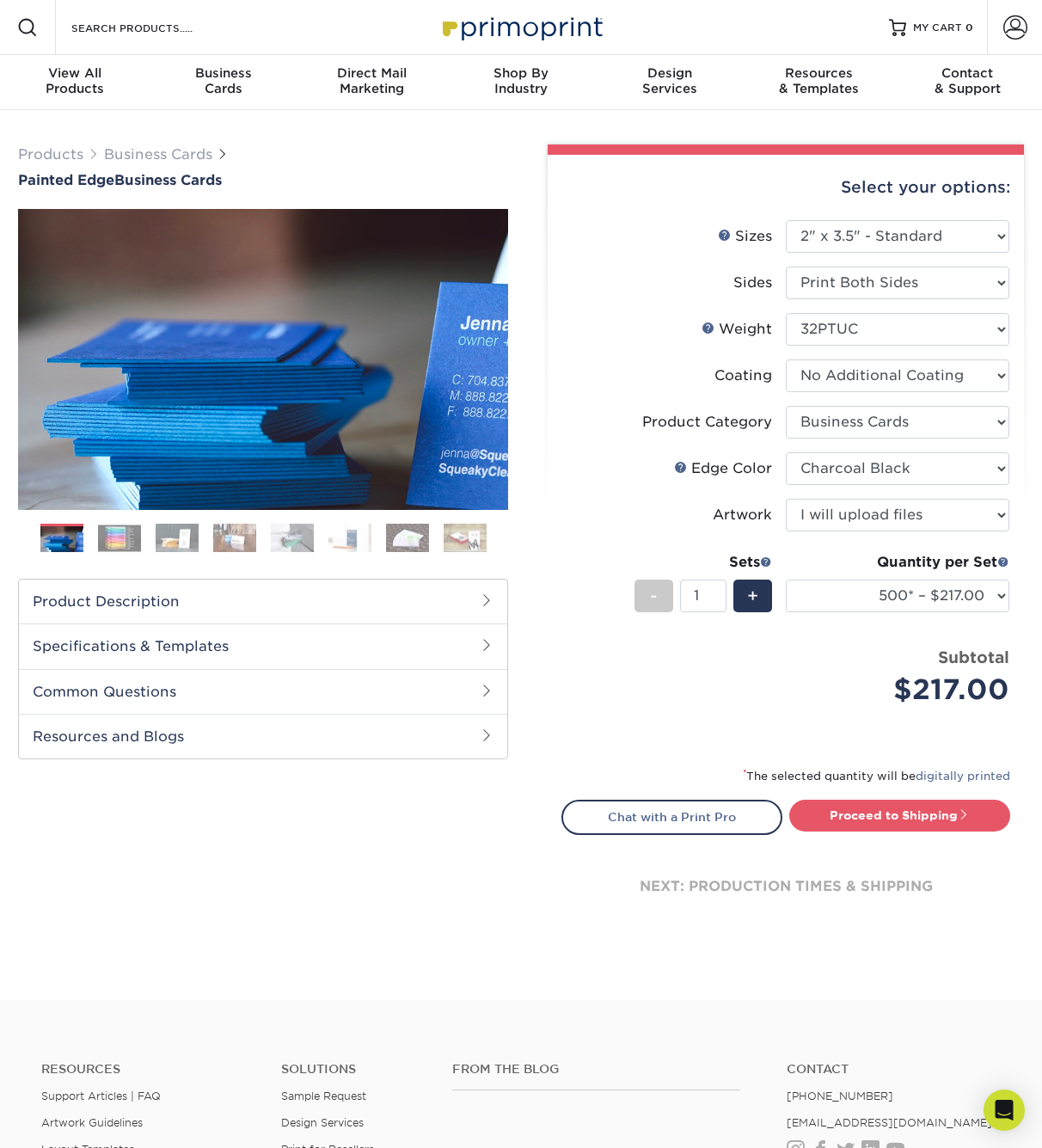
click at [594, 342] on label "Weight Help Weight" at bounding box center [674, 329] width 223 height 32
click at [786, 580] on select "250* – $168.00 500* – $217.00 1000* – $339.00" at bounding box center [898, 596] width 223 height 32
select select "250* – $168.00"
click option "250* – $168.00" at bounding box center [0, 0] width 0 height 0
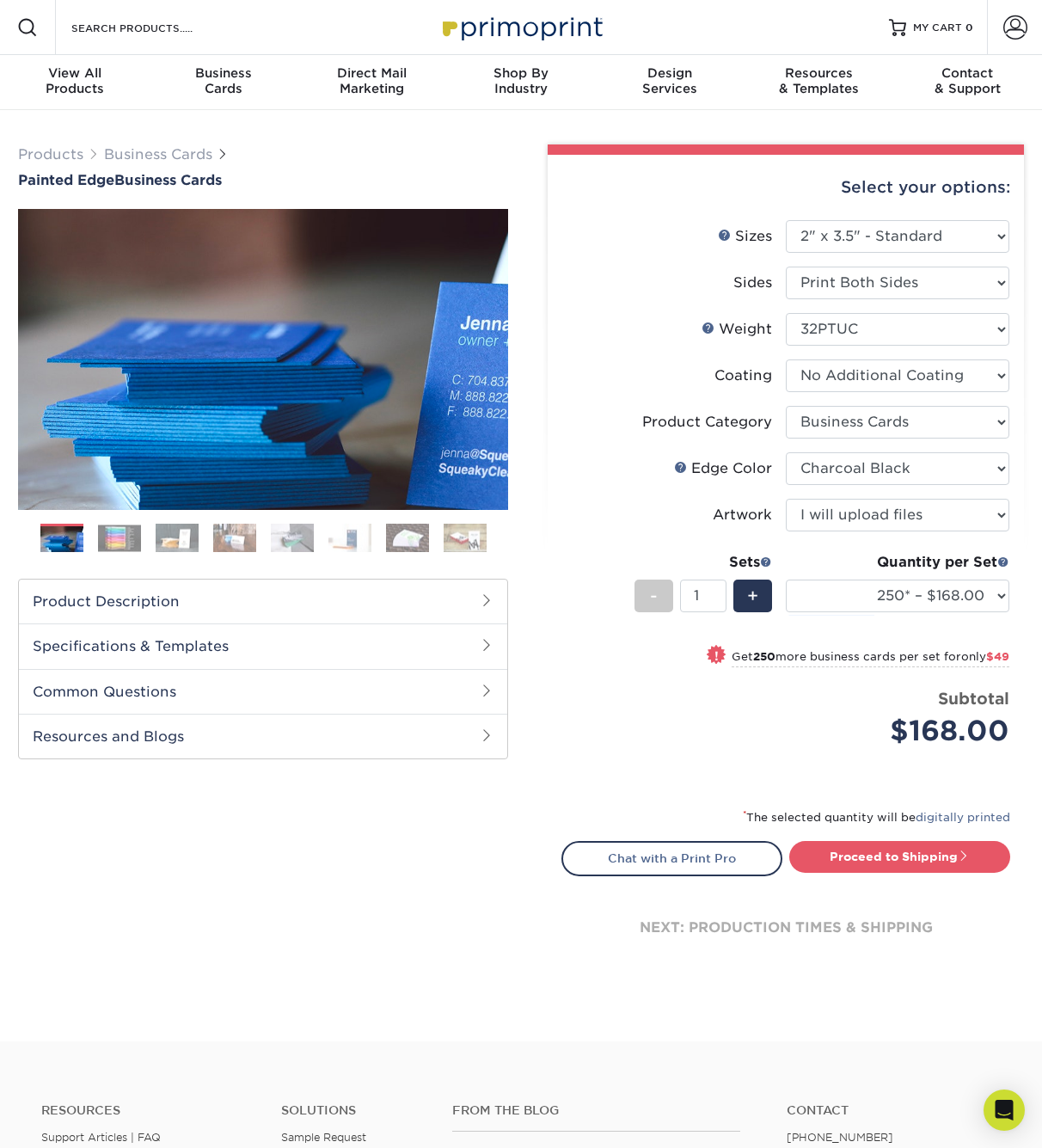
click at [572, 559] on li "Sets - 1 + Quantity per Set 250* – $168.00 500* – $217.00 1000* – $339.00 (Pric…" at bounding box center [785, 596] width 448 height 101
click at [472, 166] on div "Products Business Cards Painted Edge Business Cards" at bounding box center [262, 167] width 491 height 44
click at [541, 205] on div "Select your options: Sizes Help Sizes Sides Blue" at bounding box center [779, 569] width 491 height 849
click at [561, 169] on div "Select your options: Sizes Help Sizes Please Select 2" x 3.5" - Standard 2.125"…" at bounding box center [785, 574] width 477 height 838
click at [609, 160] on div "Select your options:" at bounding box center [785, 187] width 449 height 66
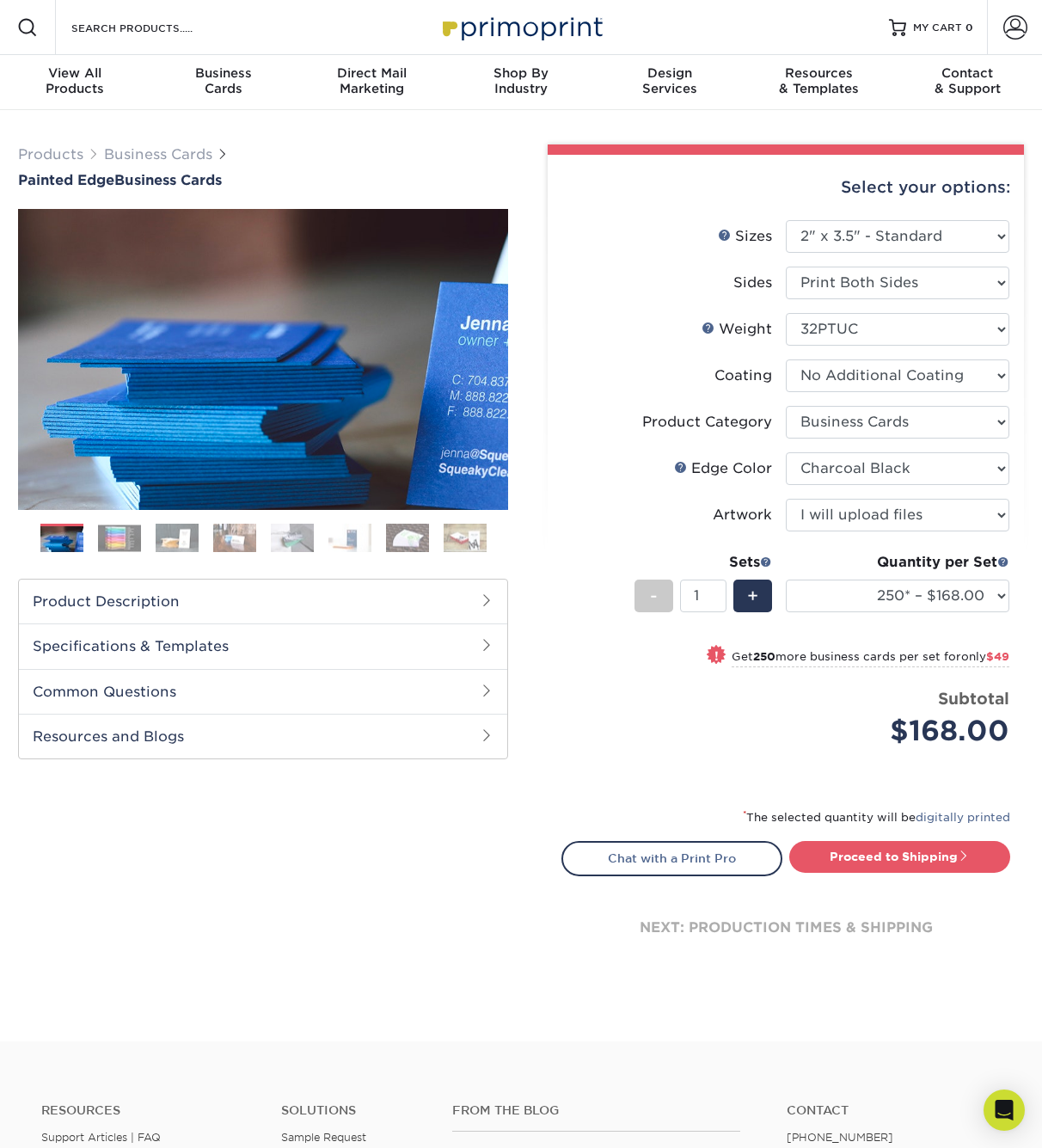
click at [565, 165] on div "Select your options:" at bounding box center [785, 187] width 449 height 66
